Goal: Information Seeking & Learning: Check status

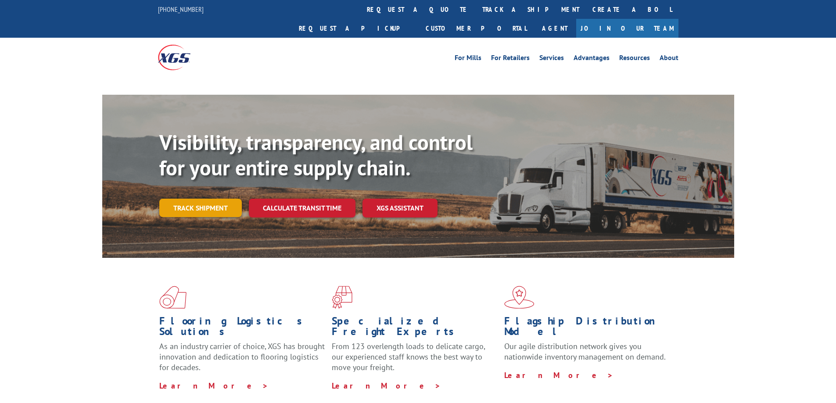
click at [209, 199] on link "Track shipment" at bounding box center [200, 208] width 82 height 18
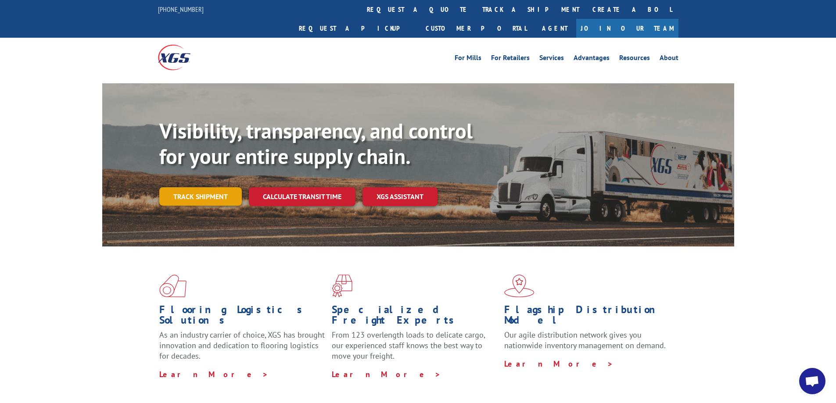
click at [211, 187] on link "Track shipment" at bounding box center [200, 196] width 82 height 18
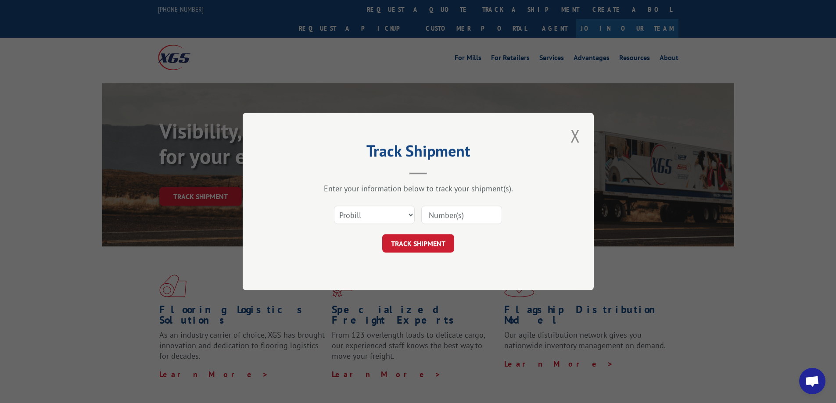
click at [454, 216] on input at bounding box center [461, 215] width 81 height 18
paste input "17401373"
type input "17401373"
click at [424, 240] on button "TRACK SHIPMENT" at bounding box center [418, 243] width 72 height 18
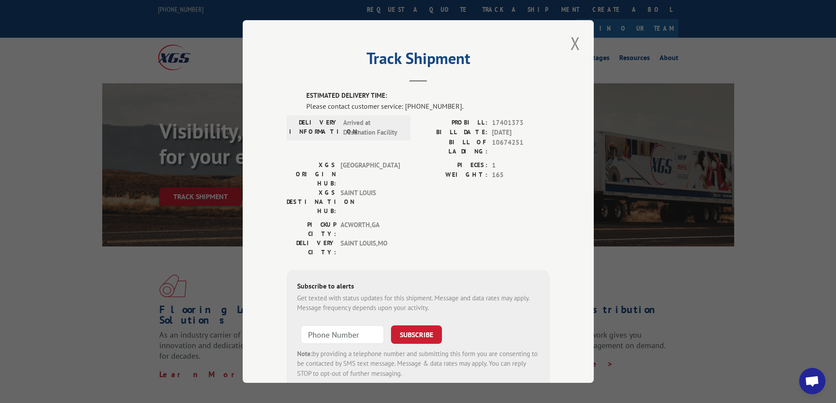
click at [508, 120] on span "17401373" at bounding box center [521, 123] width 58 height 10
copy span "17401373"
drag, startPoint x: 458, startPoint y: 122, endPoint x: 518, endPoint y: 123, distance: 60.1
click at [518, 123] on div "PROBILL: 17401373" at bounding box center [484, 123] width 132 height 10
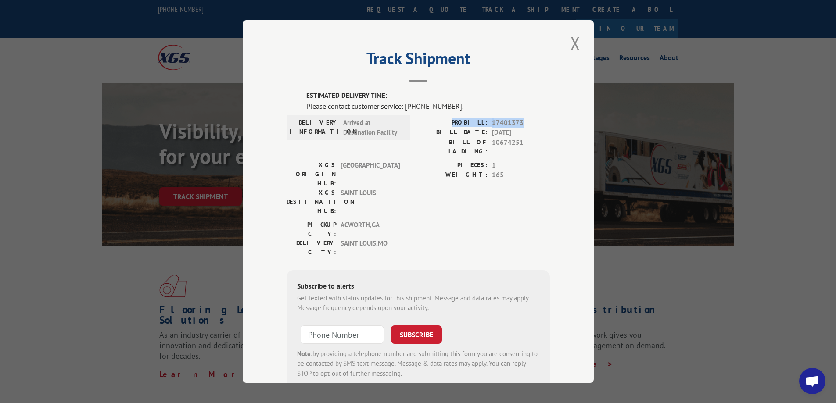
copy div "PROBILL: 17401373"
click at [508, 100] on label "ESTIMATED DELIVERY TIME:" at bounding box center [427, 96] width 243 height 10
